Goal: Information Seeking & Learning: Learn about a topic

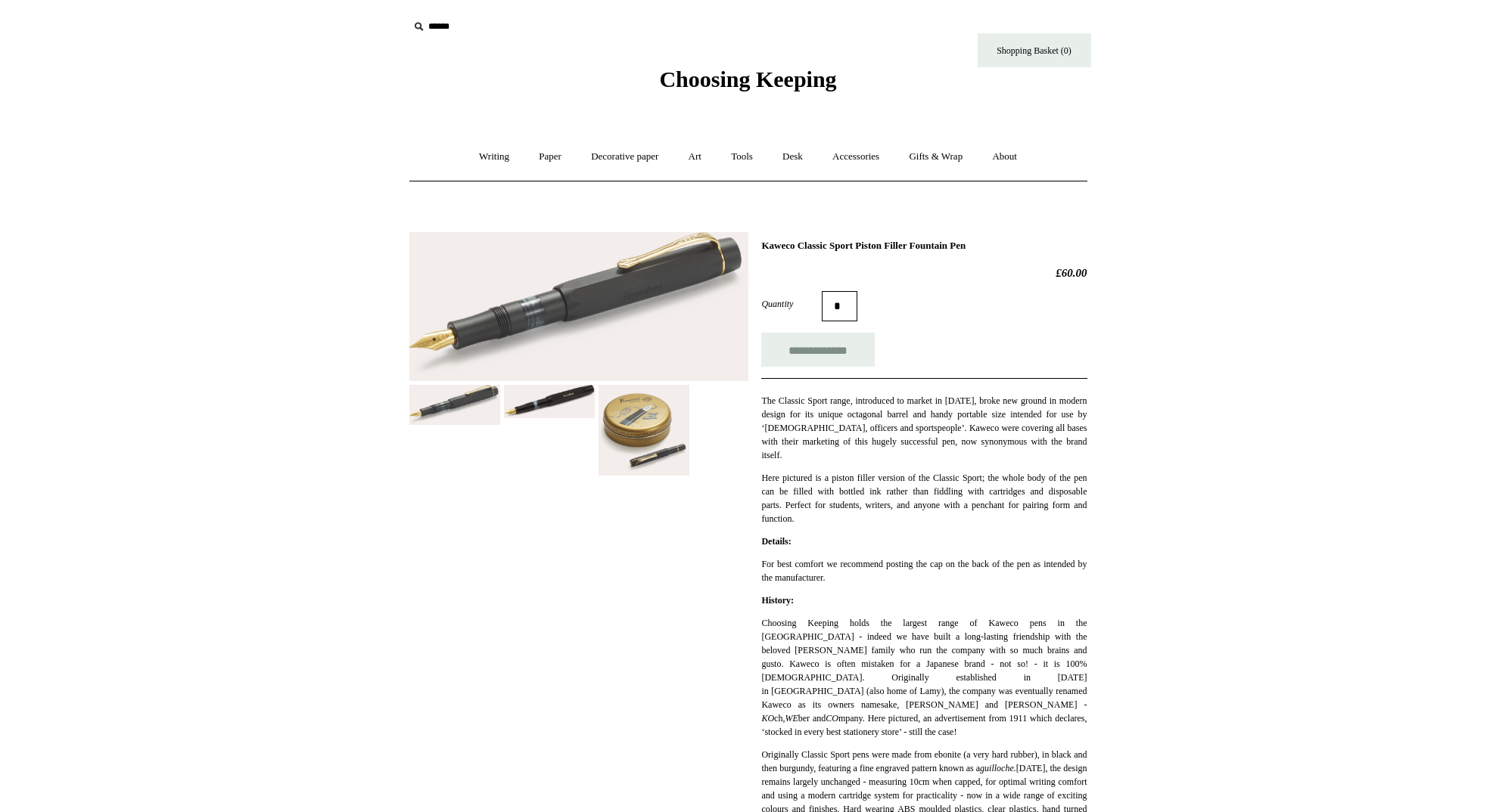
click at [539, 398] on img at bounding box center [549, 402] width 91 height 34
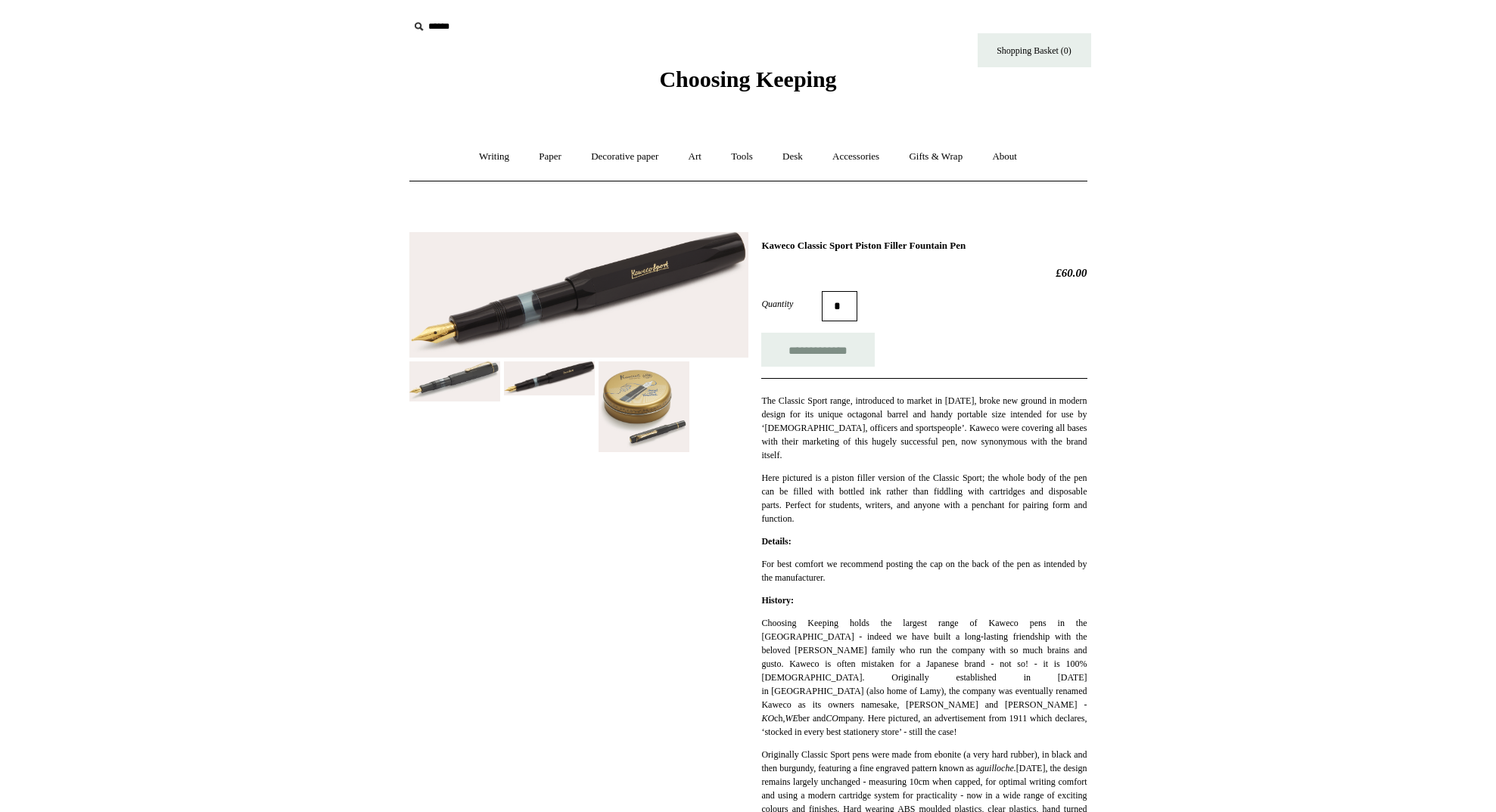
click at [624, 418] on img at bounding box center [644, 407] width 91 height 91
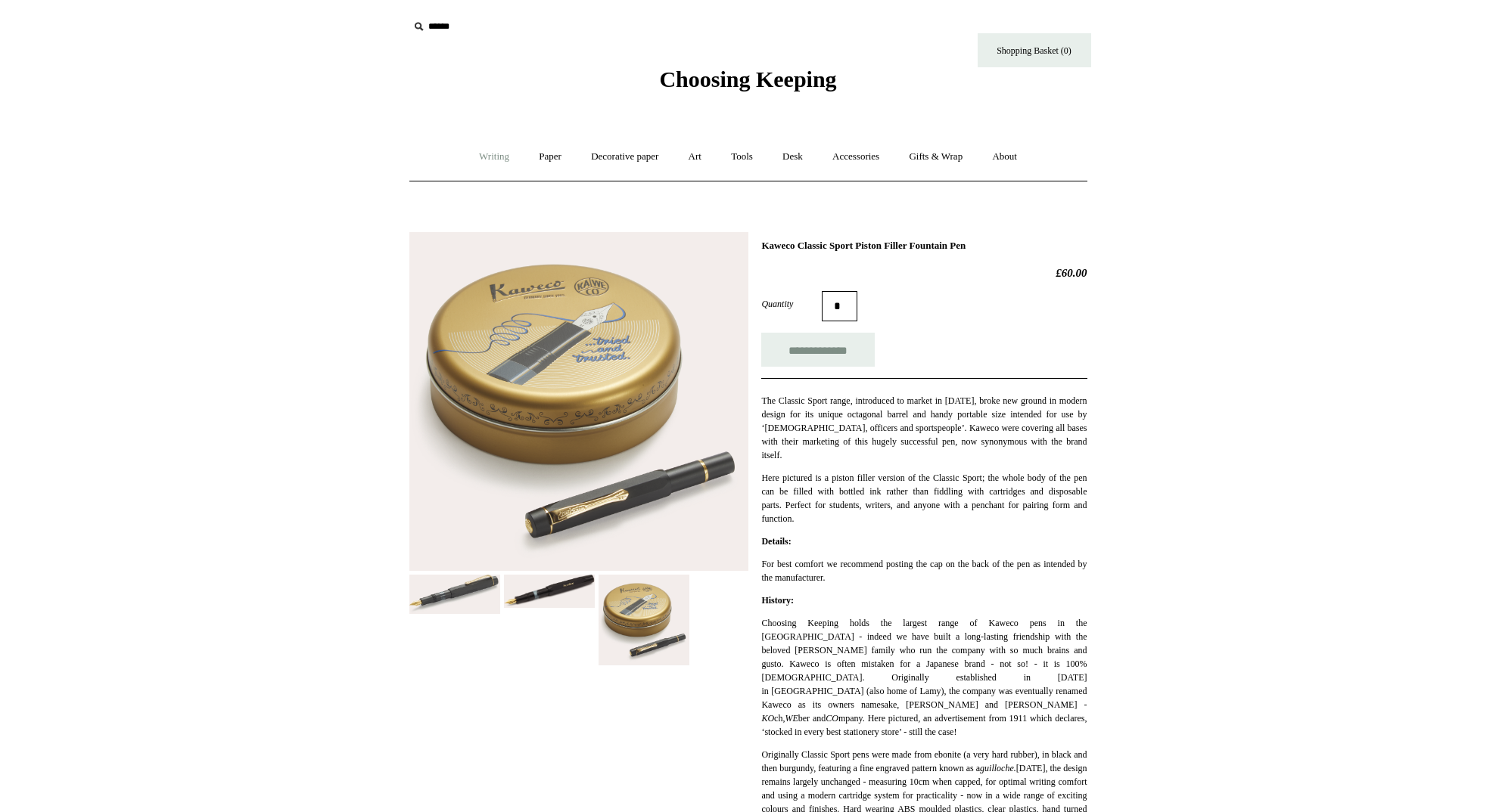
click at [483, 152] on link "Writing +" at bounding box center [494, 156] width 57 height 41
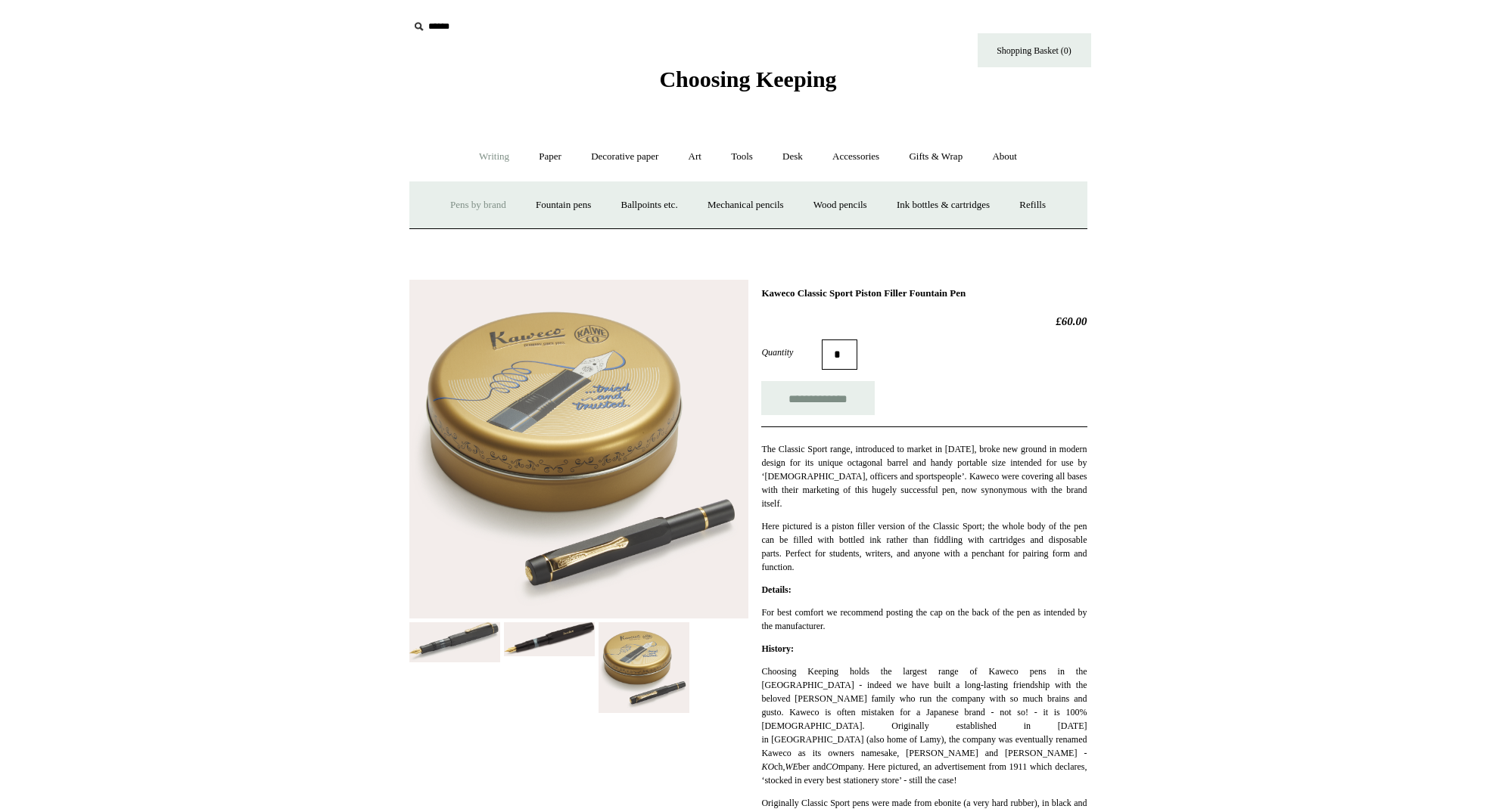
click at [479, 206] on link "Pens by brand +" at bounding box center [478, 205] width 83 height 41
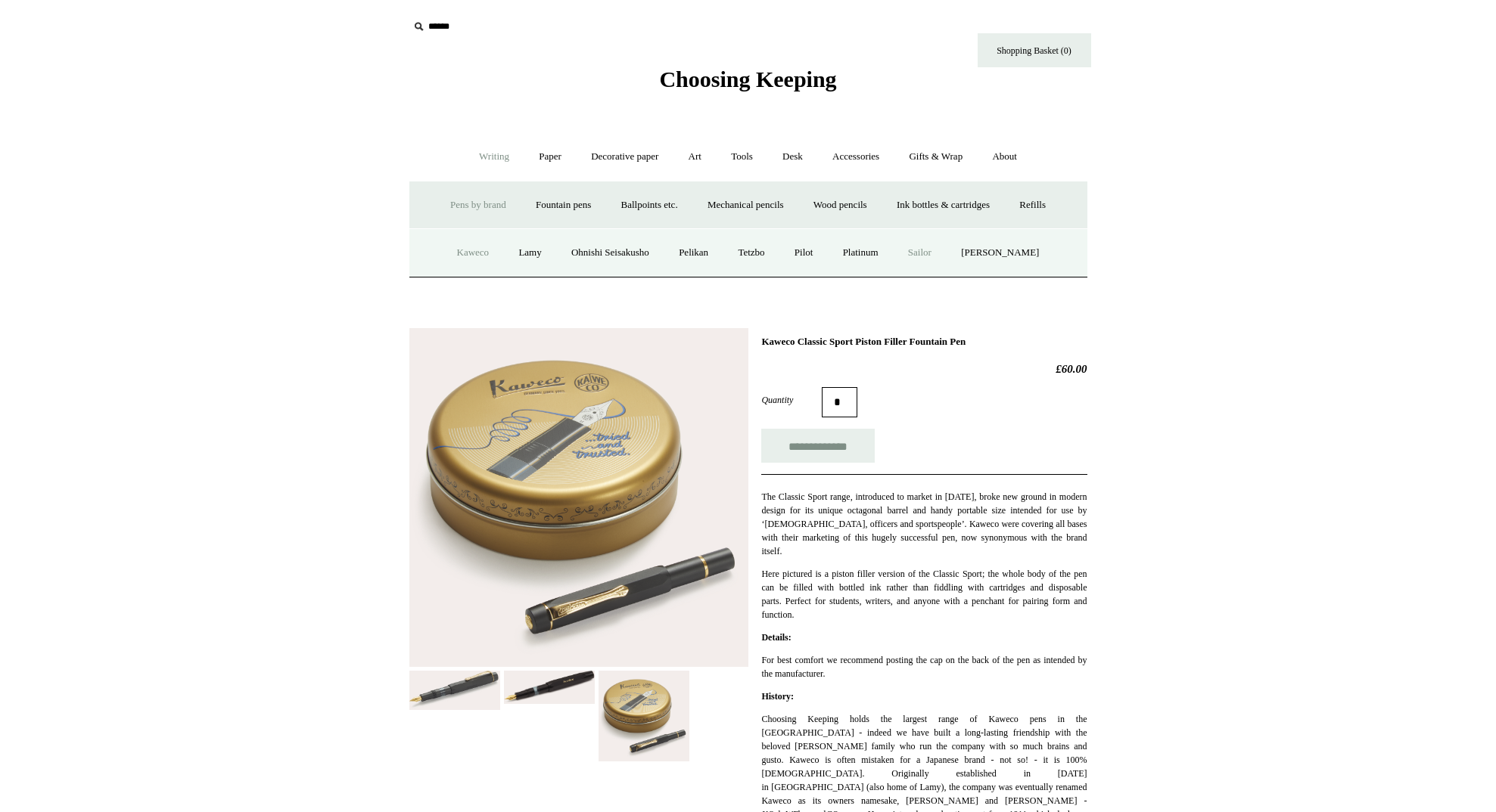
click at [935, 253] on link "Sailor" at bounding box center [919, 253] width 50 height 41
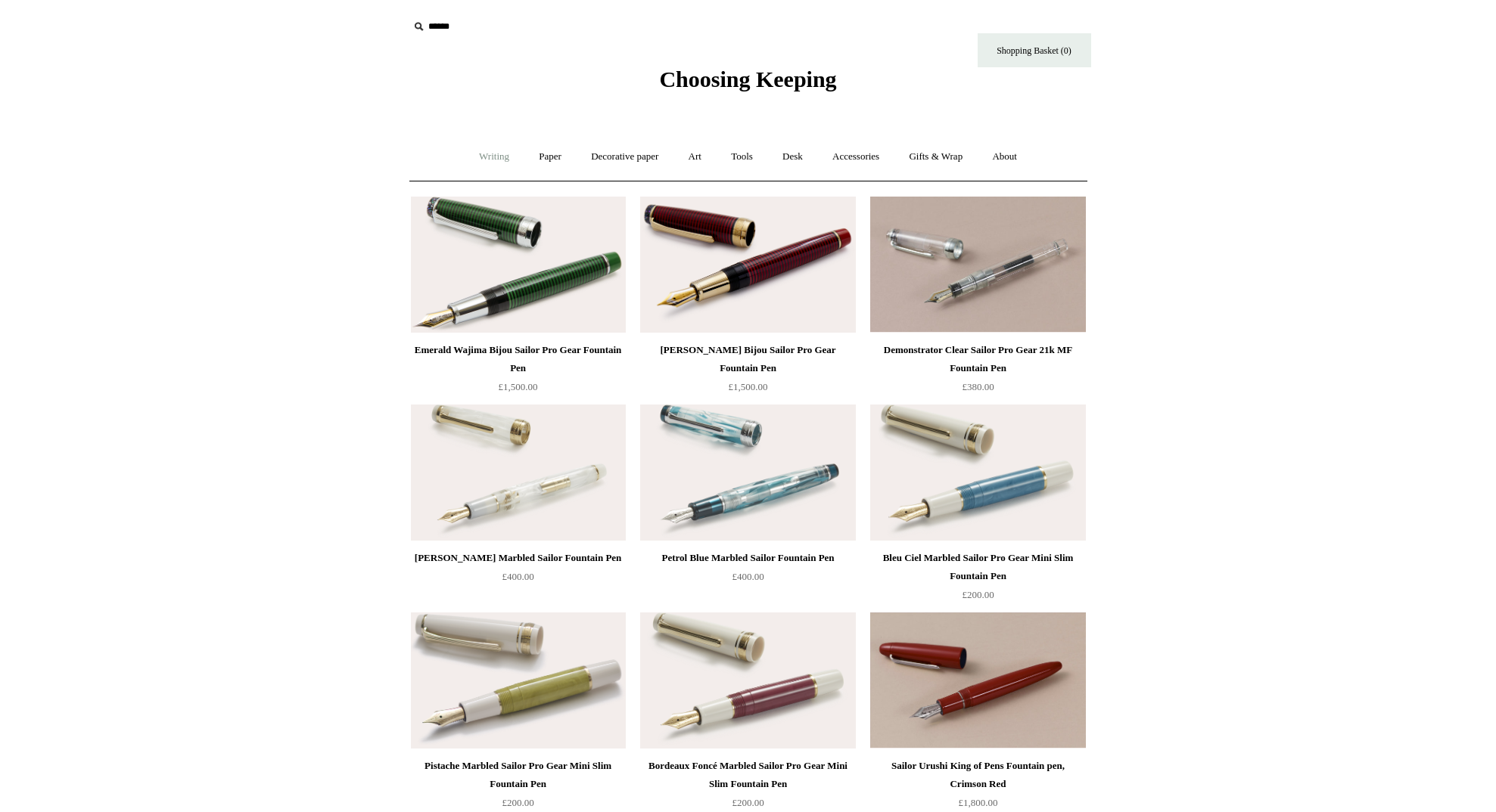
click at [504, 161] on link "Writing +" at bounding box center [494, 156] width 57 height 41
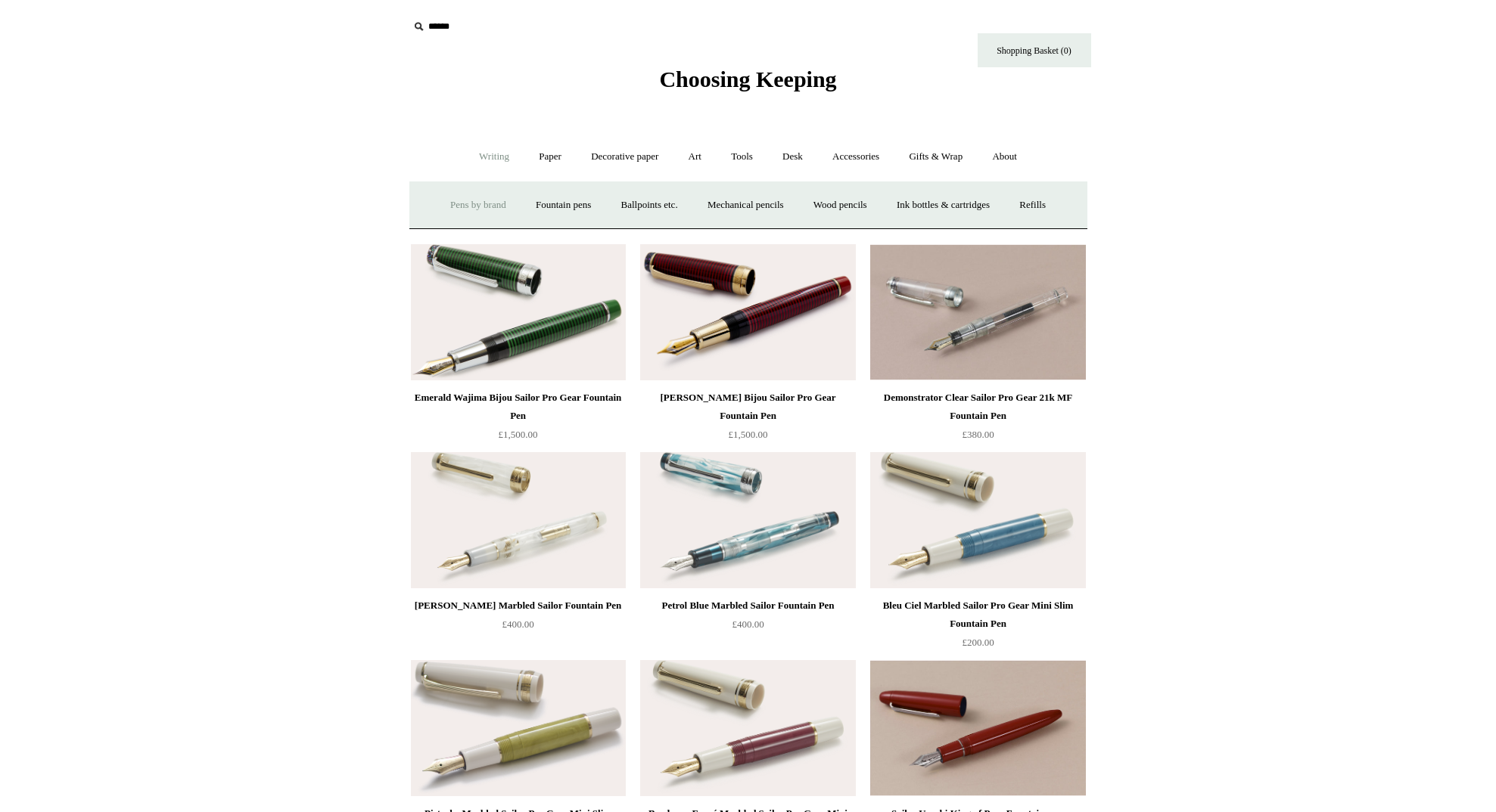
click at [475, 204] on link "Pens by brand +" at bounding box center [478, 205] width 83 height 41
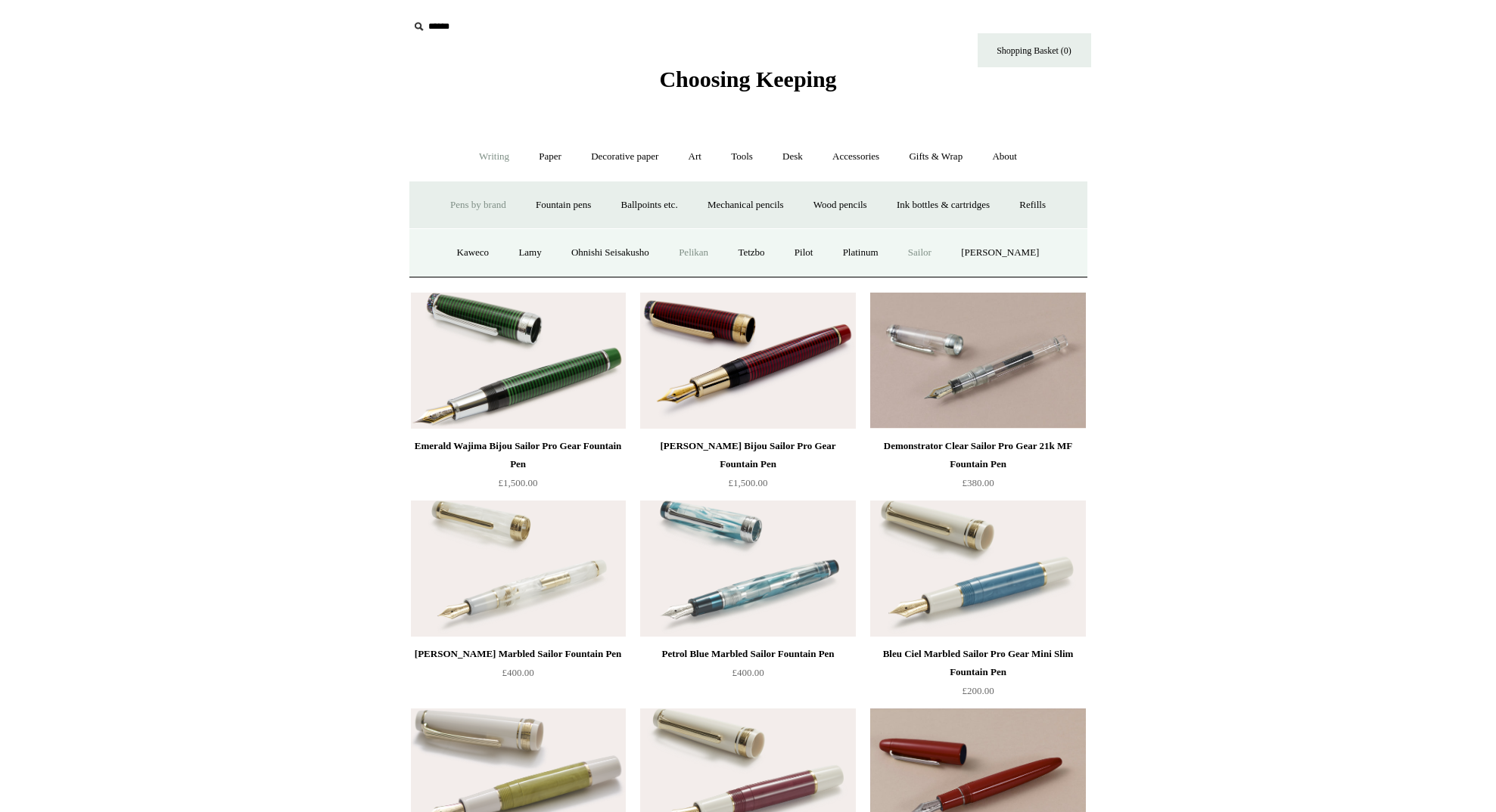
click at [707, 243] on link "Pelikan" at bounding box center [693, 253] width 56 height 41
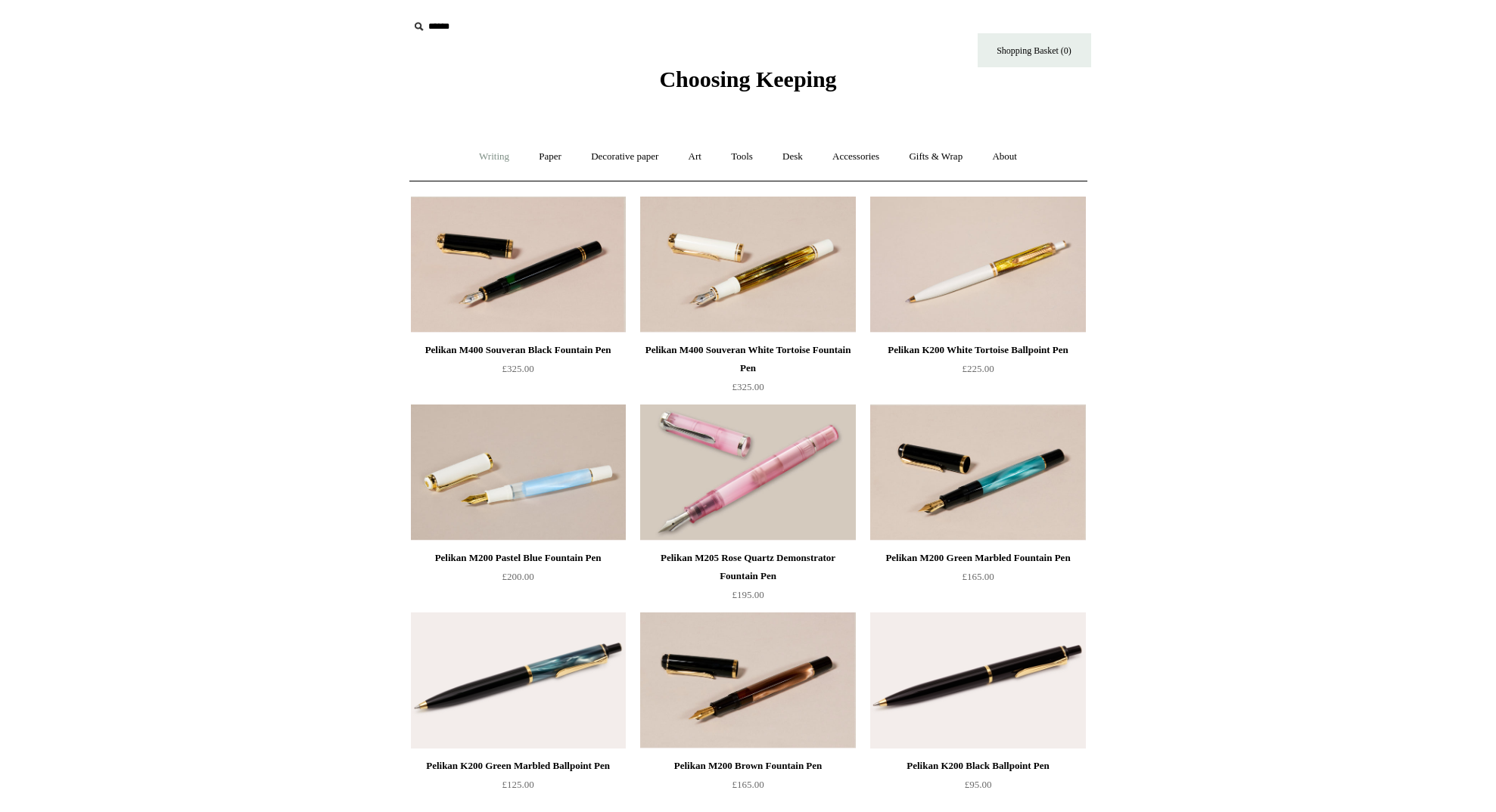
click at [484, 156] on link "Writing +" at bounding box center [494, 156] width 57 height 41
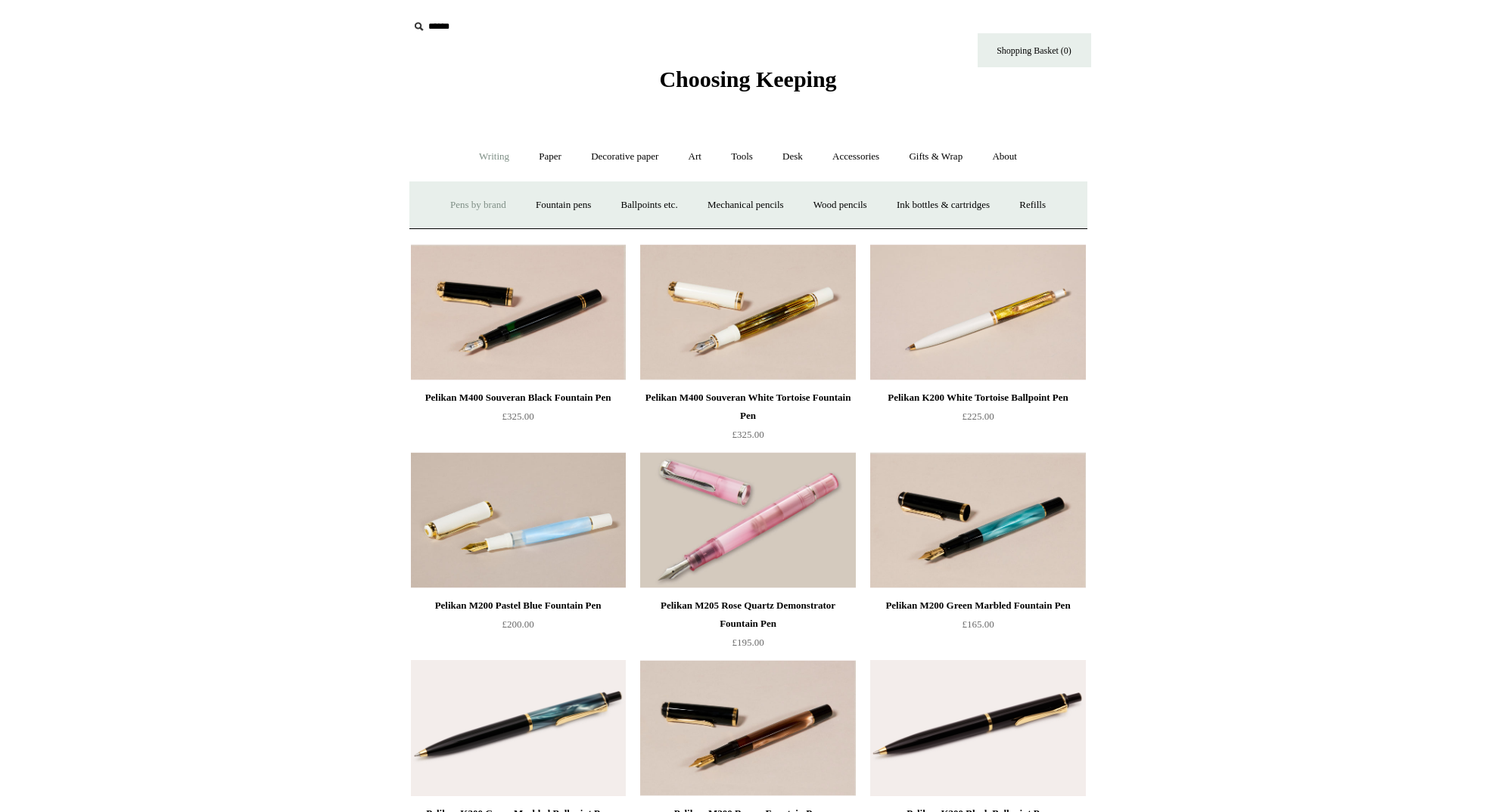
click at [466, 208] on link "Pens by brand +" at bounding box center [478, 205] width 83 height 41
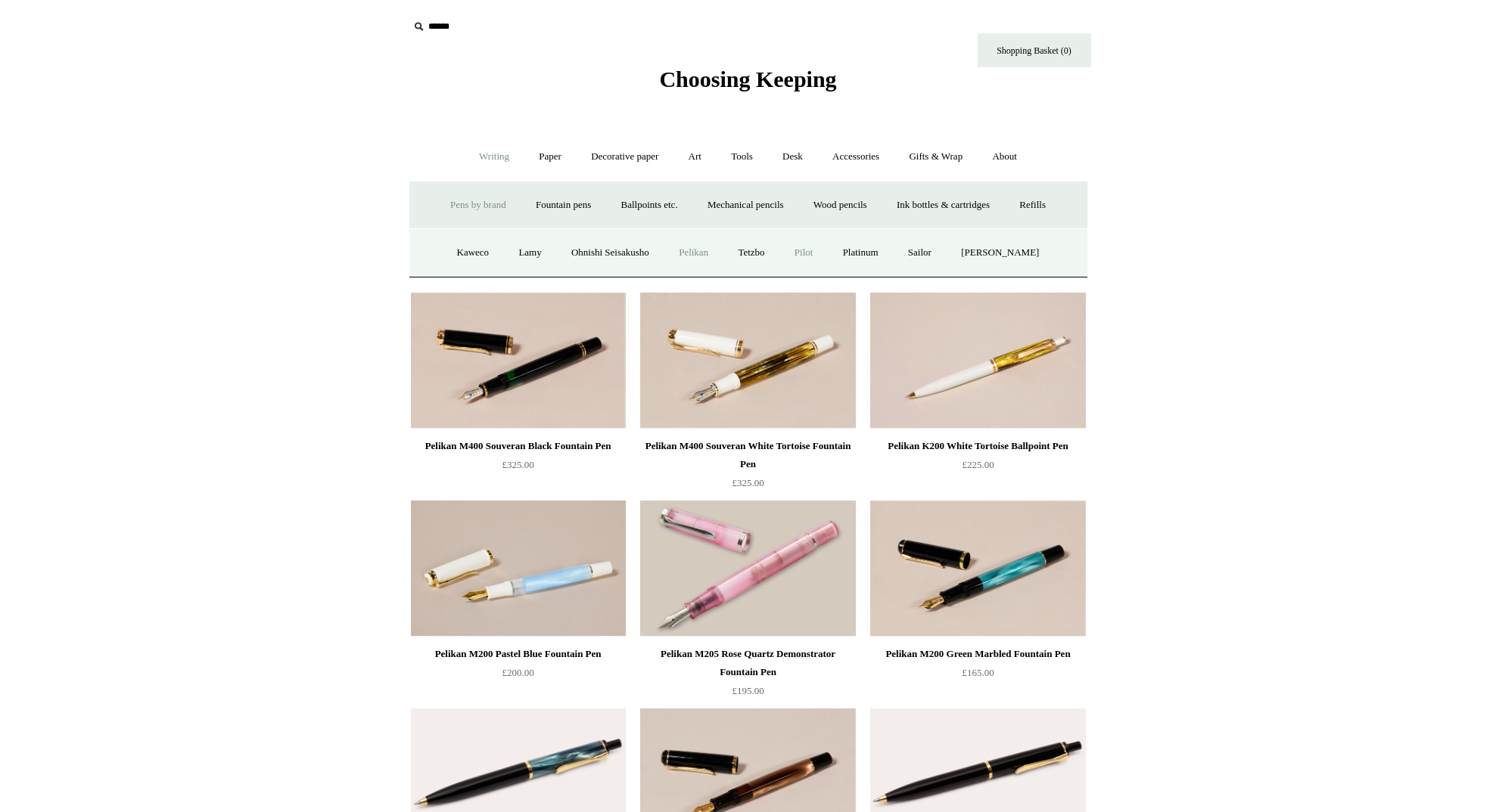
click at [817, 256] on link "Pilot" at bounding box center [803, 253] width 47 height 41
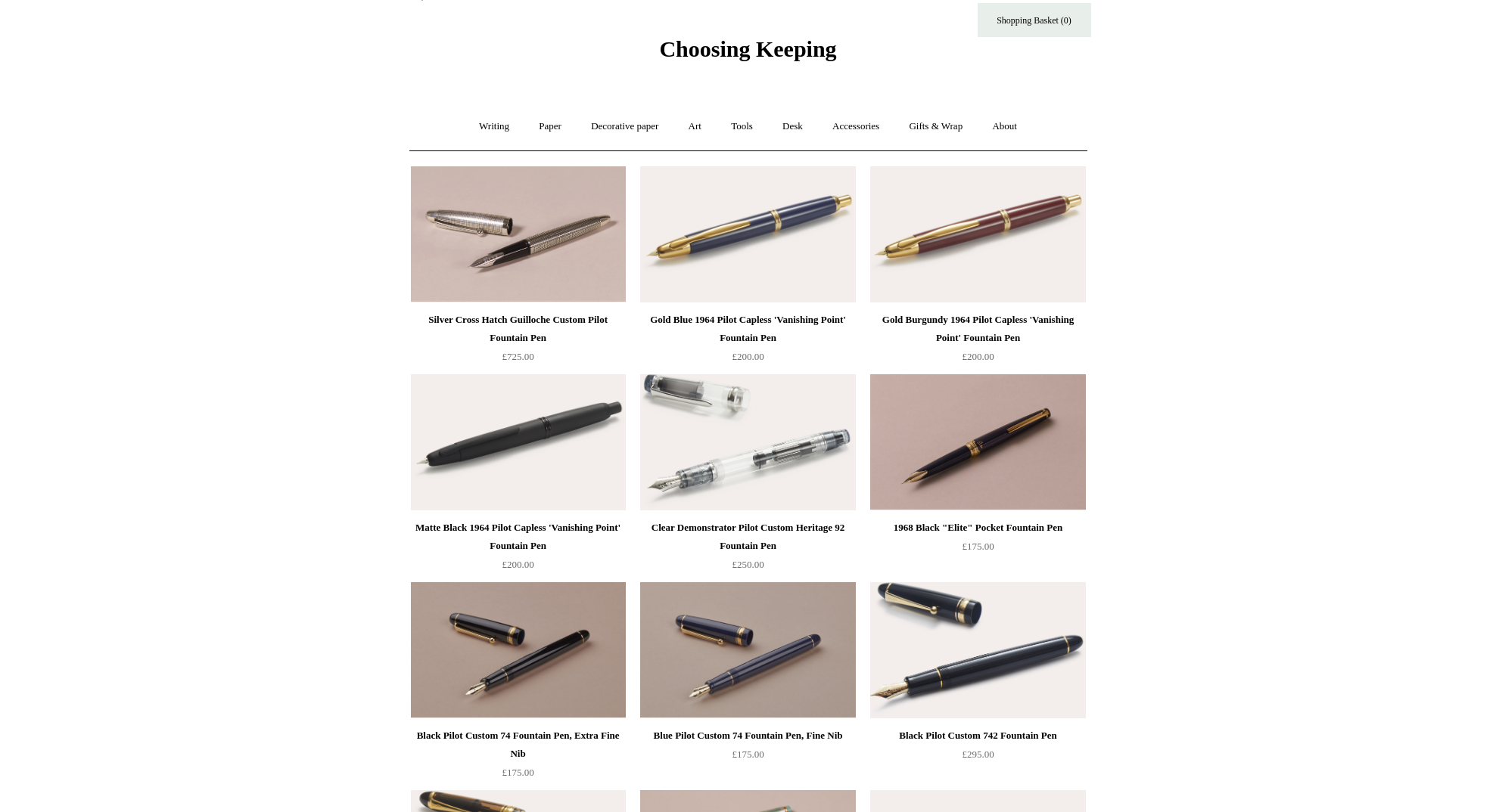
scroll to position [31, 0]
click at [482, 127] on link "Writing +" at bounding box center [494, 127] width 57 height 41
